Goal: Task Accomplishment & Management: Use online tool/utility

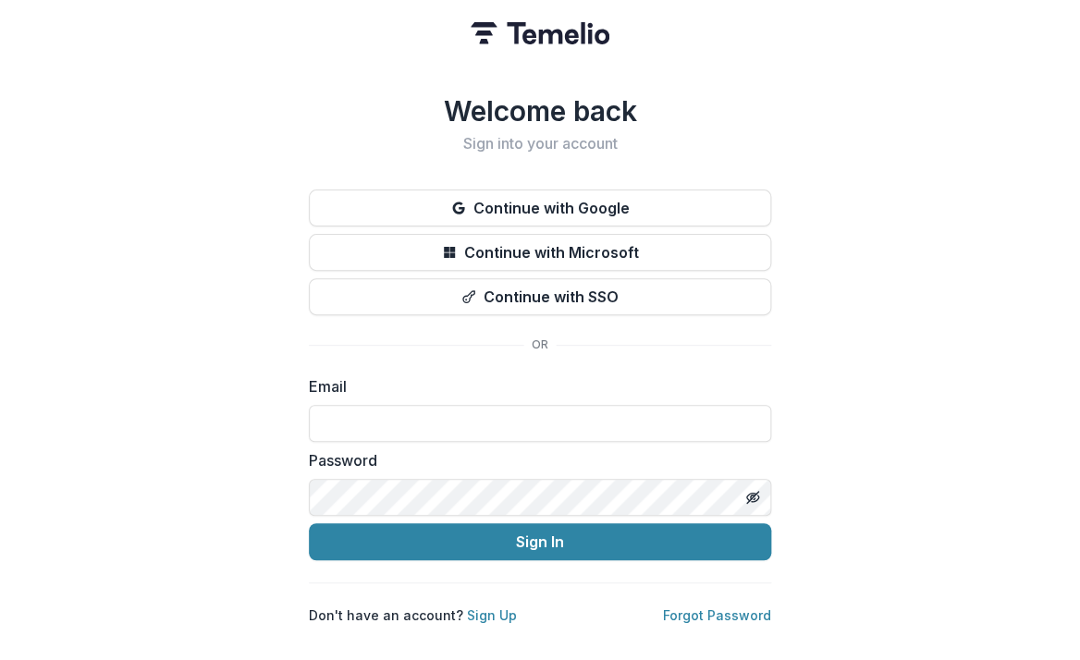
type input "**********"
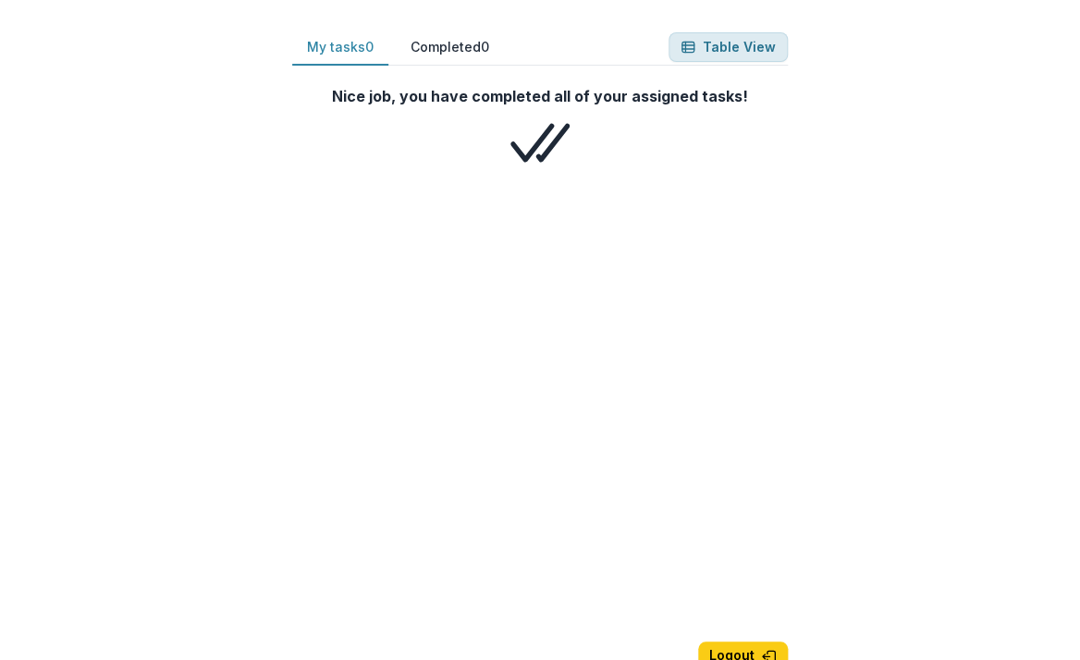
click at [749, 52] on button "Table View" at bounding box center [727, 47] width 119 height 30
click at [346, 53] on button "My tasks 0" at bounding box center [340, 48] width 96 height 36
